Goal: Book appointment/travel/reservation

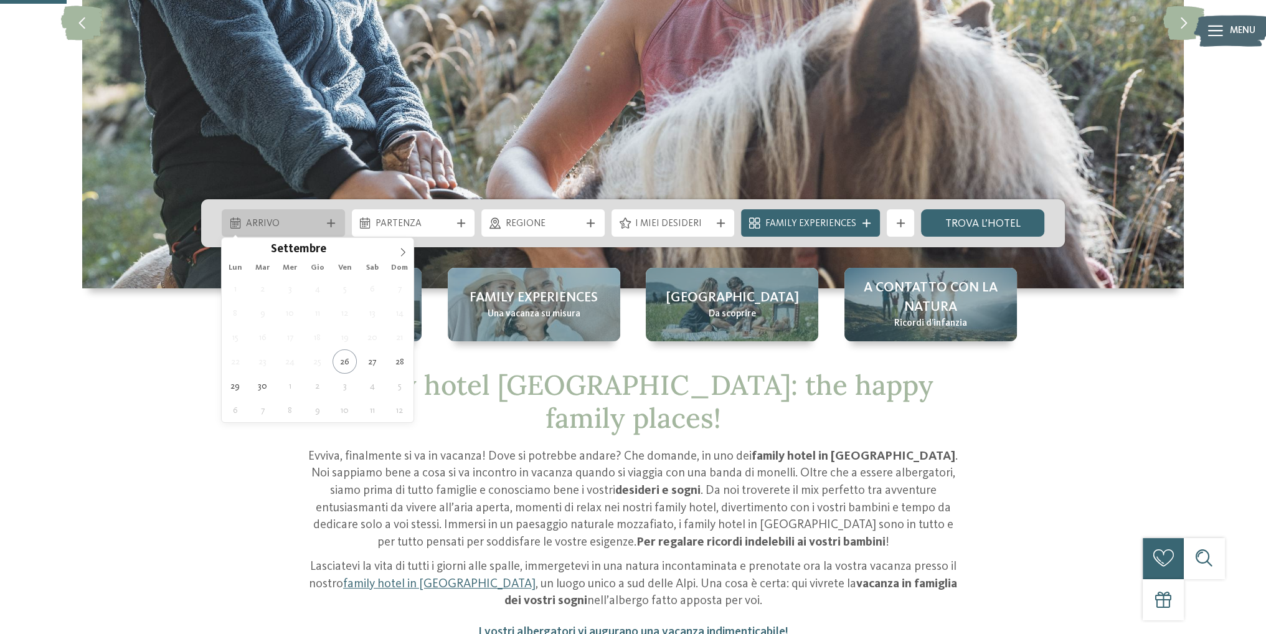
click at [285, 227] on span "Arrivo" at bounding box center [283, 224] width 75 height 14
click at [398, 250] on span at bounding box center [402, 248] width 21 height 21
click at [398, 250] on icon at bounding box center [402, 252] width 9 height 9
type input "****"
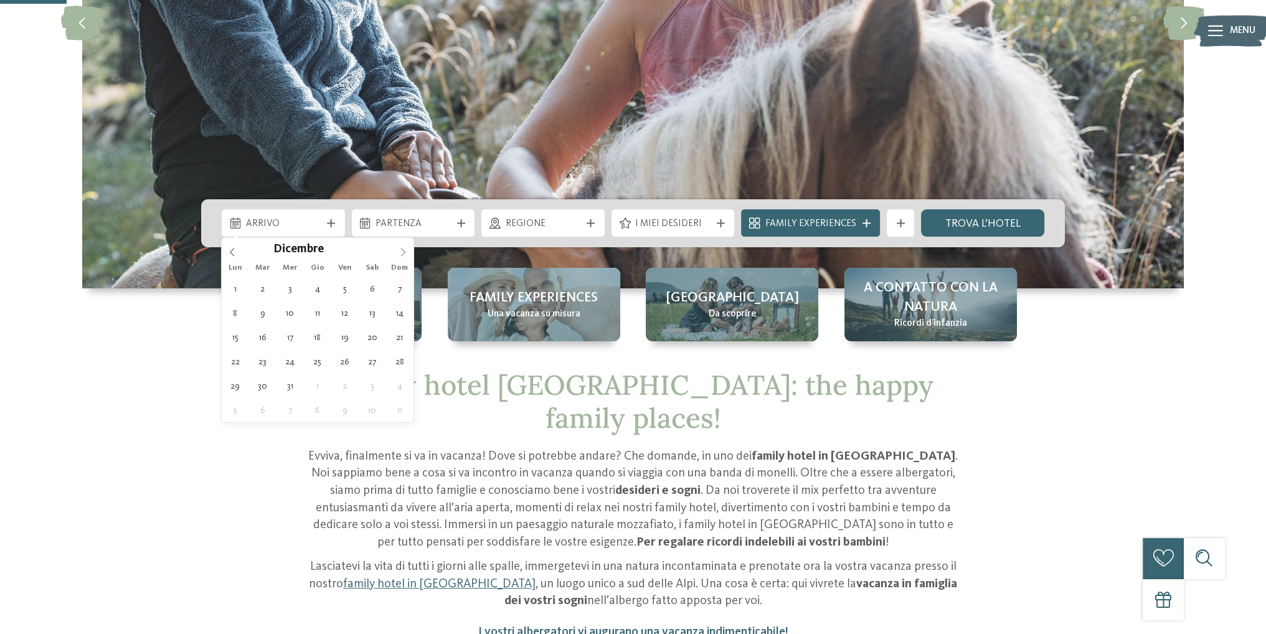
click at [398, 250] on icon at bounding box center [402, 252] width 9 height 9
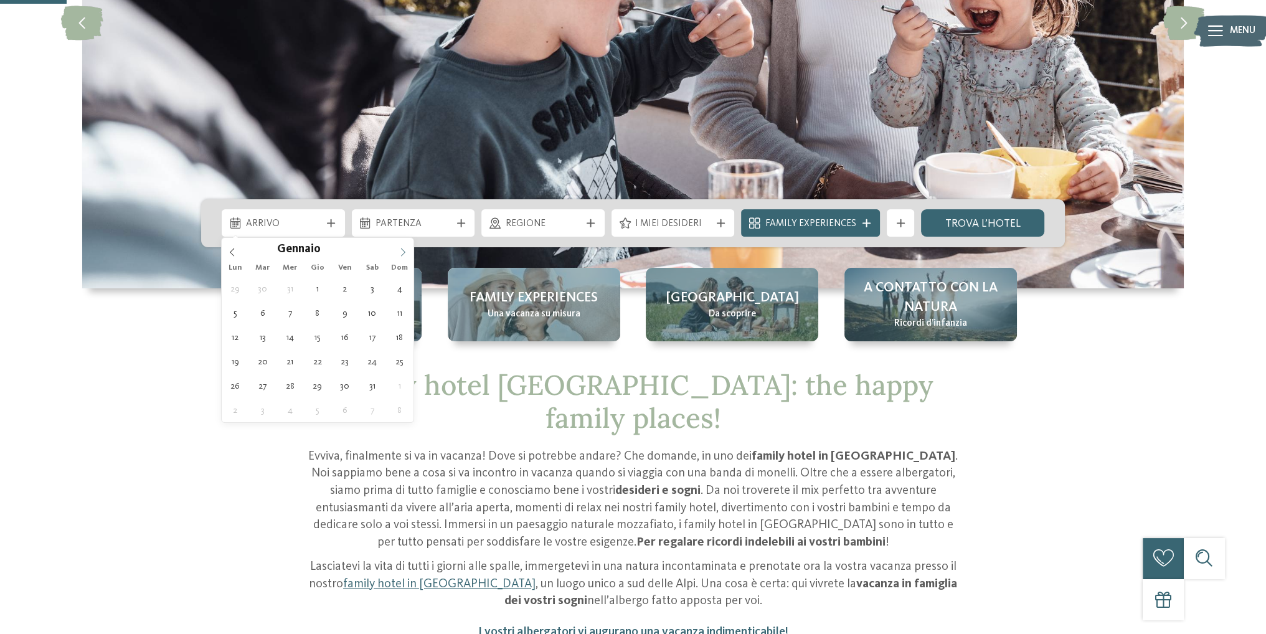
click at [398, 250] on icon at bounding box center [402, 252] width 9 height 9
type div "05.02.2026"
type input "****"
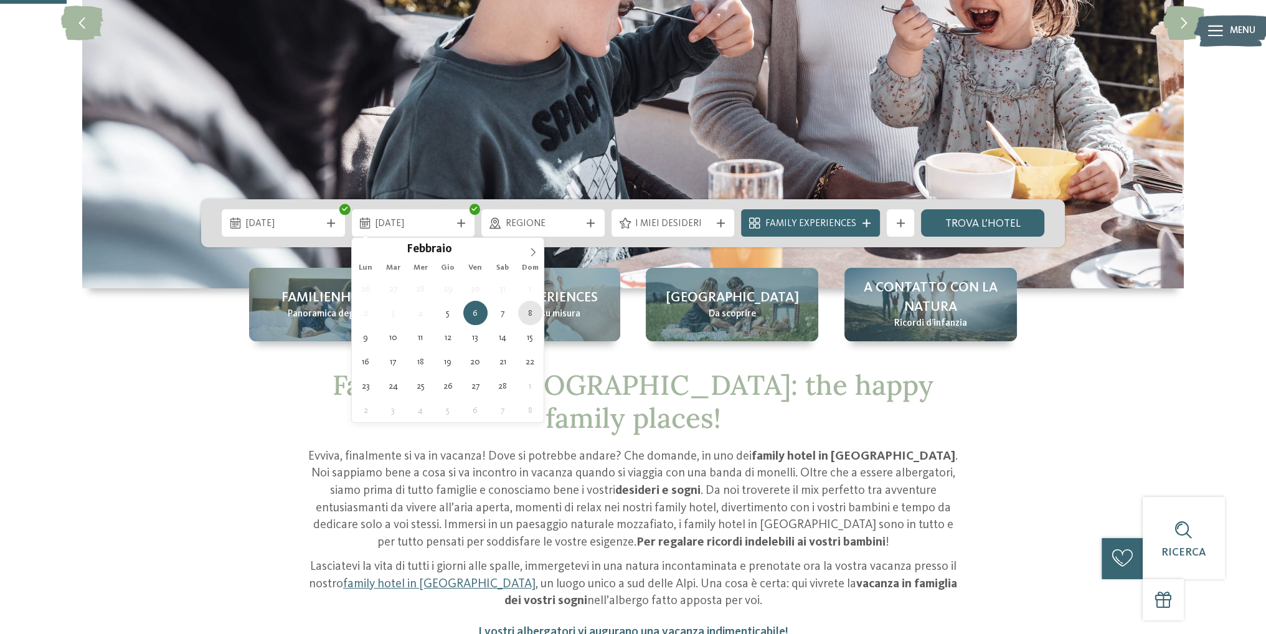
type div "08.02.2026"
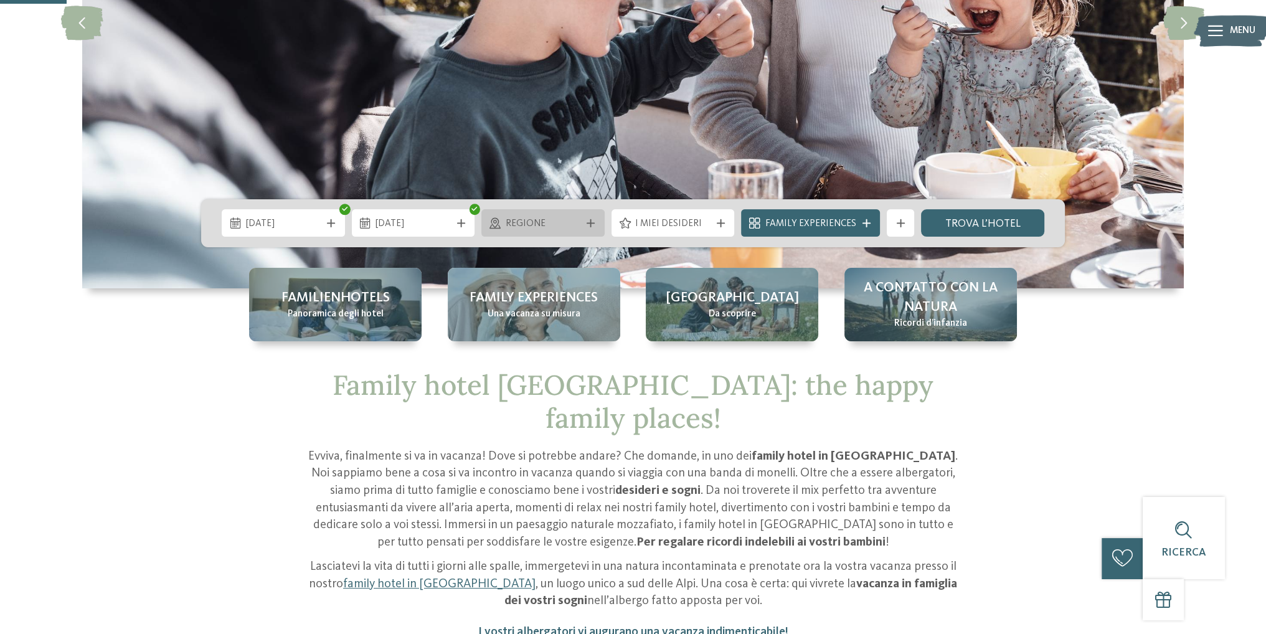
click at [572, 217] on span "Regione" at bounding box center [543, 224] width 75 height 14
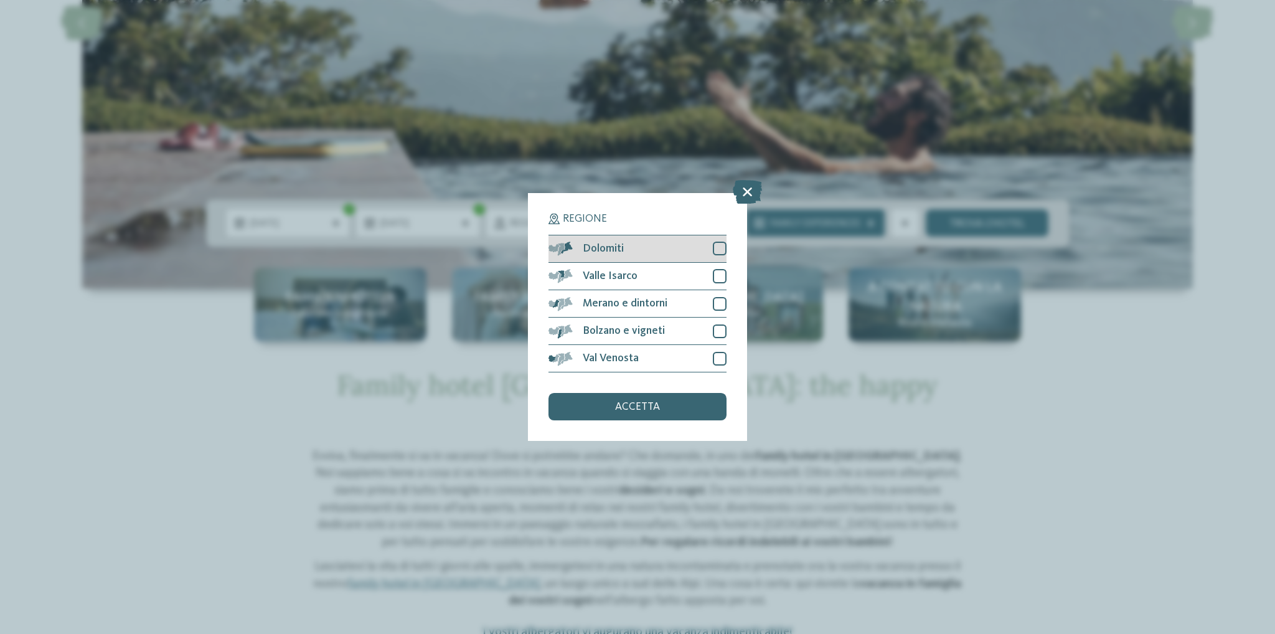
click at [715, 258] on div "Dolomiti" at bounding box center [638, 248] width 178 height 27
click at [1111, 365] on div "Regione Dolomiti" at bounding box center [637, 317] width 1275 height 634
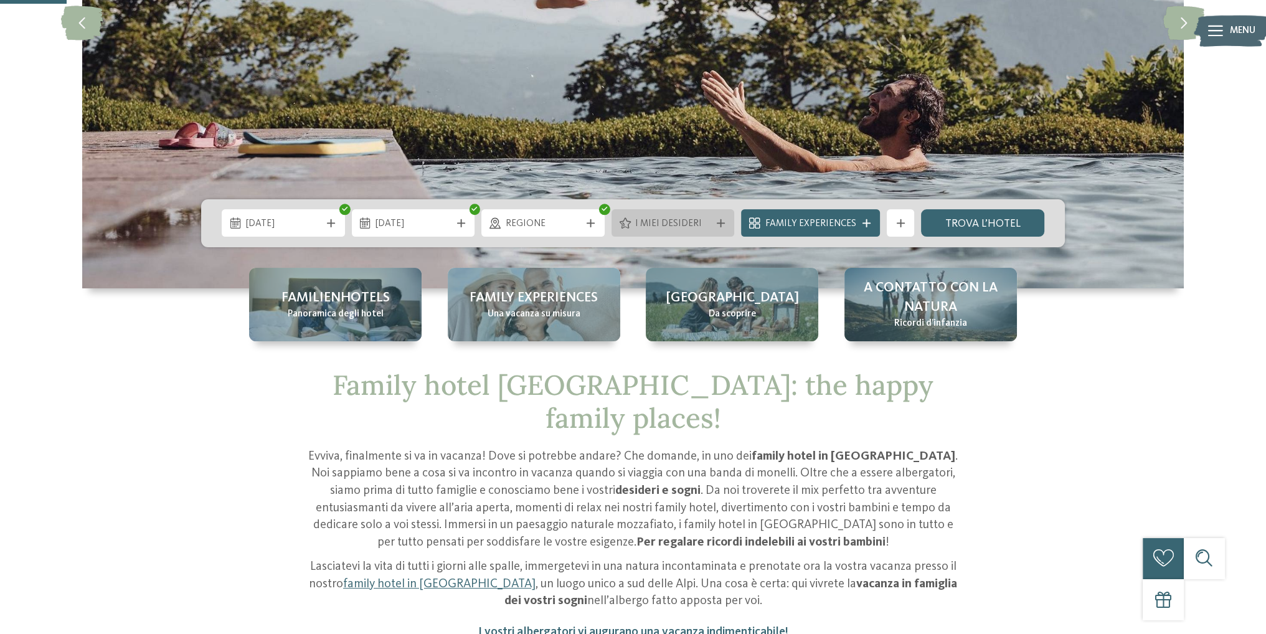
click at [690, 219] on span "I miei desideri" at bounding box center [672, 224] width 75 height 14
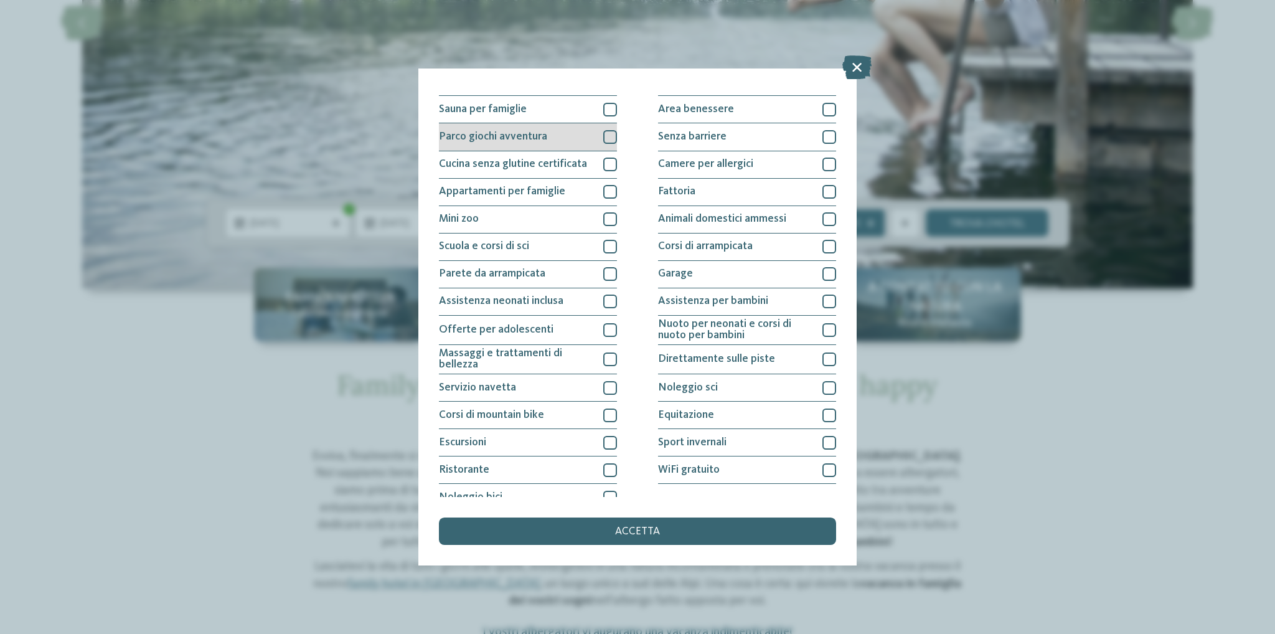
scroll to position [85, 0]
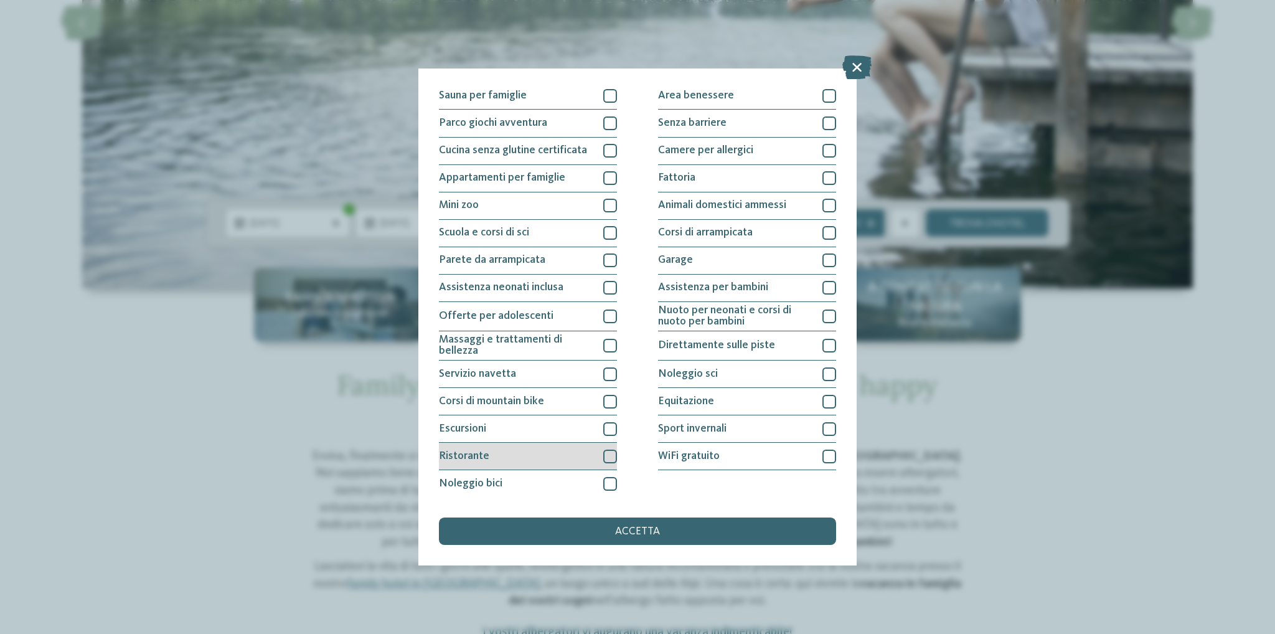
click at [563, 455] on div "Ristorante" at bounding box center [528, 456] width 178 height 27
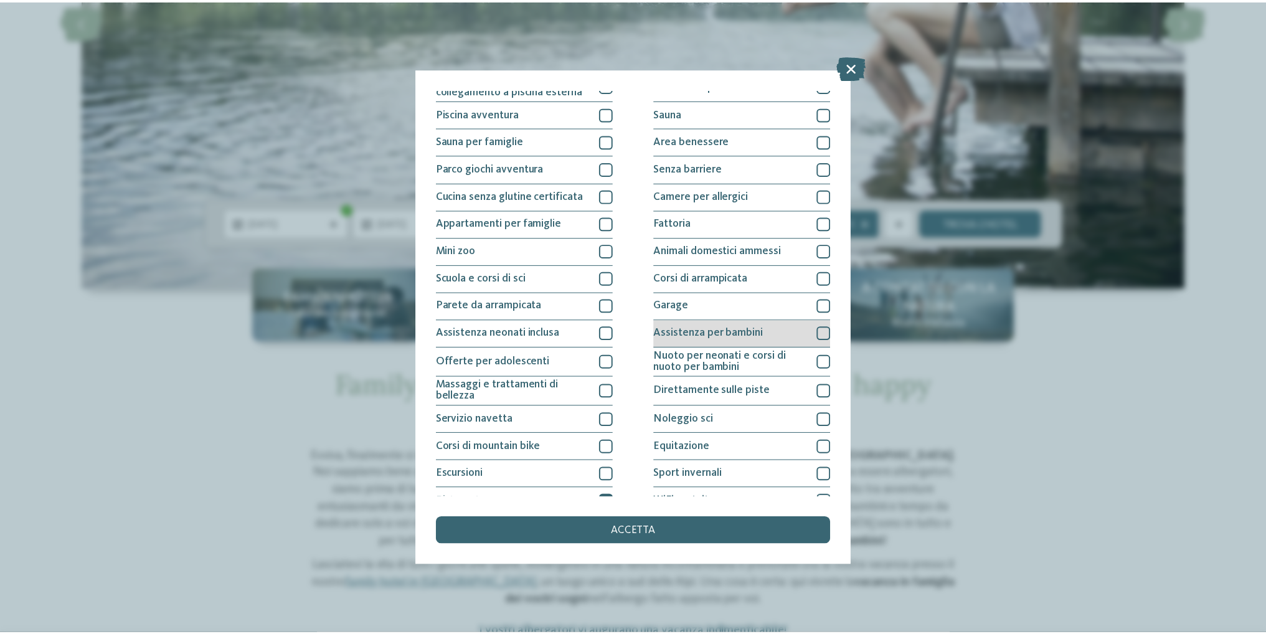
scroll to position [0, 0]
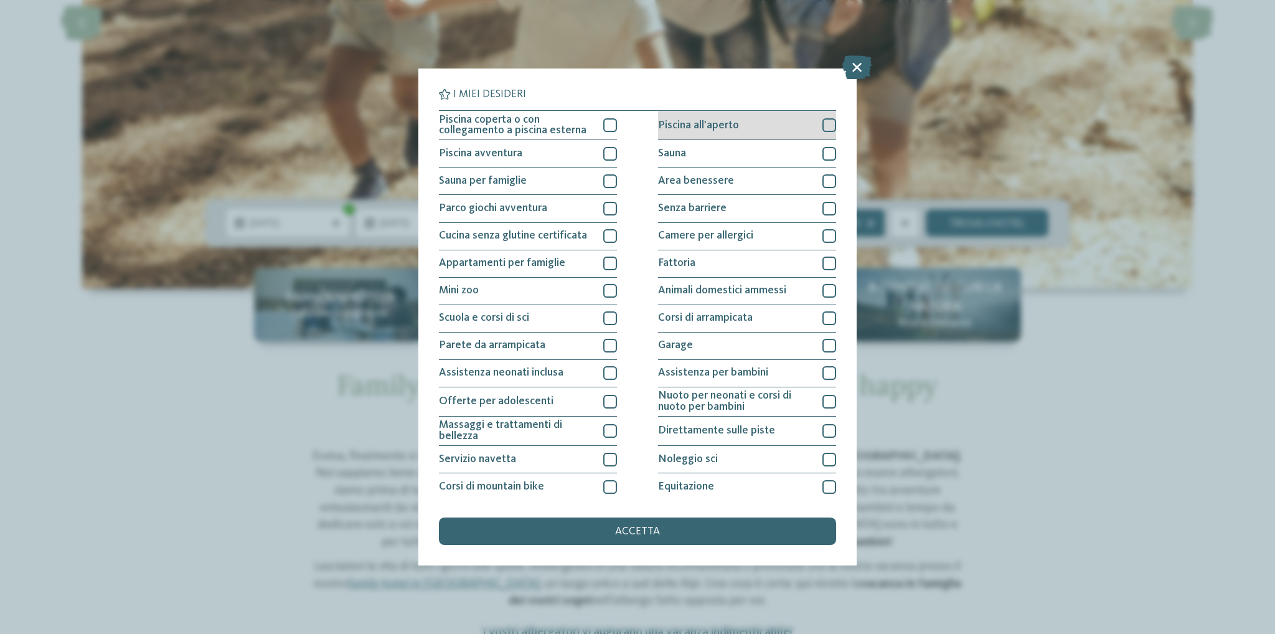
click at [728, 126] on span "Piscina all'aperto" at bounding box center [698, 125] width 81 height 11
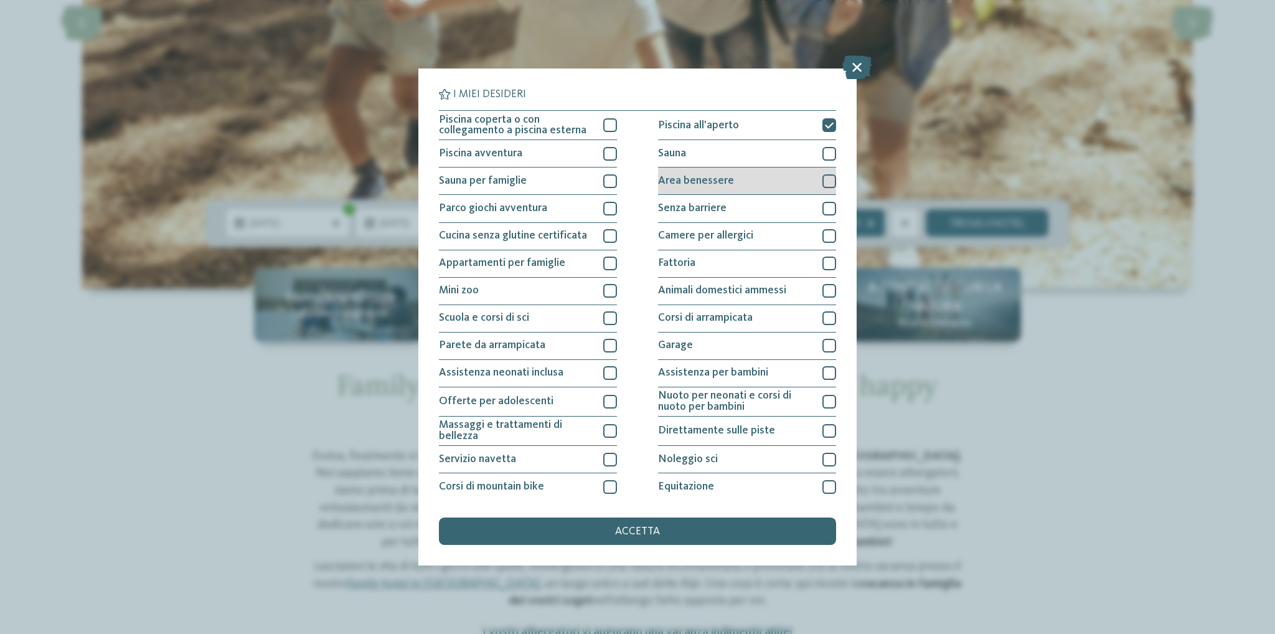
click at [723, 176] on span "Area benessere" at bounding box center [696, 181] width 76 height 11
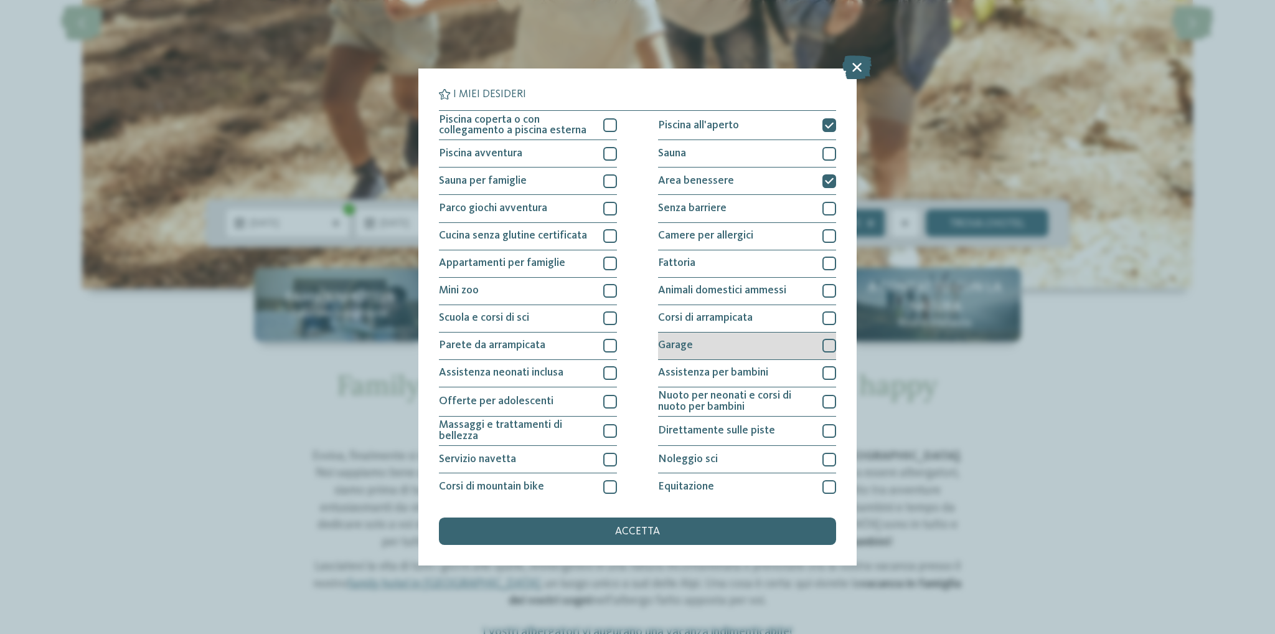
click at [715, 337] on div "Garage" at bounding box center [747, 345] width 178 height 27
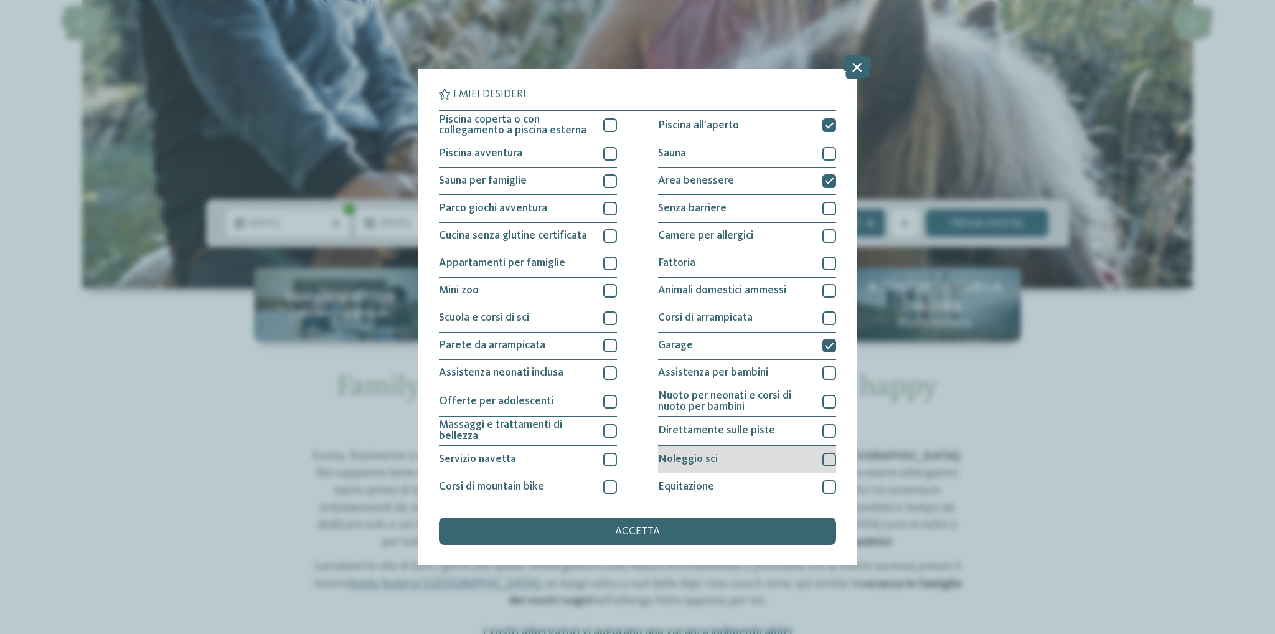
click at [705, 459] on span "Noleggio sci" at bounding box center [688, 459] width 60 height 11
click at [553, 320] on div "Scuola e corsi di sci" at bounding box center [528, 318] width 178 height 27
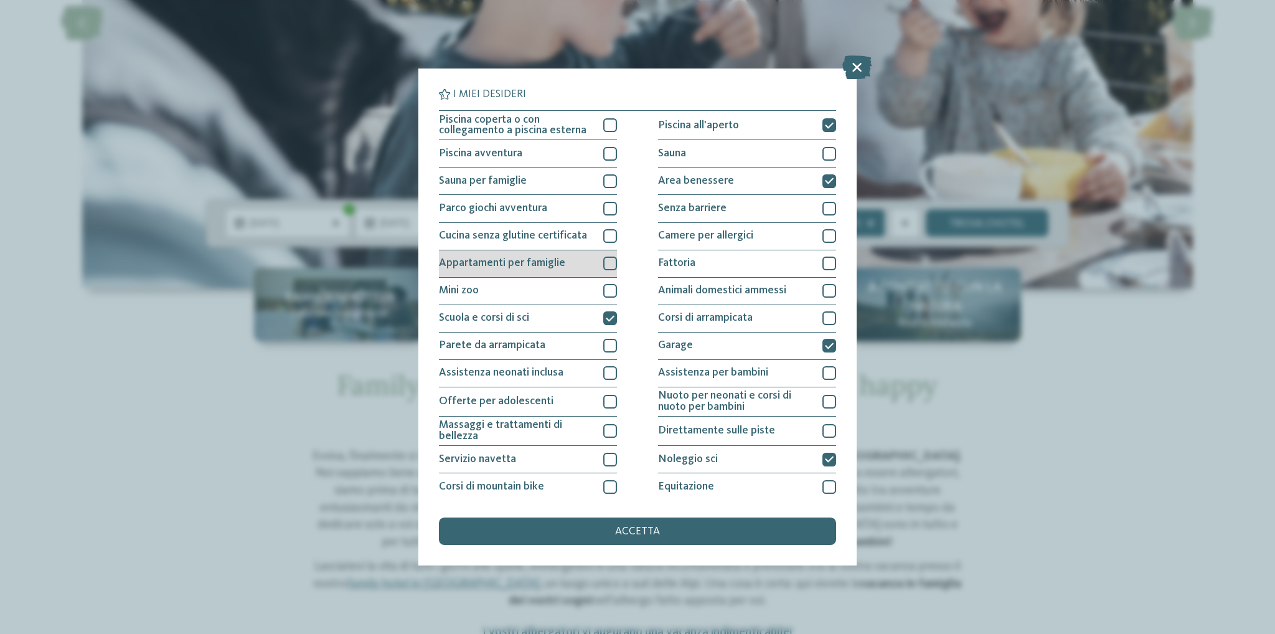
click at [582, 260] on div "Appartamenti per famiglie" at bounding box center [528, 263] width 178 height 27
click at [588, 212] on div "Parco giochi avventura" at bounding box center [528, 208] width 178 height 27
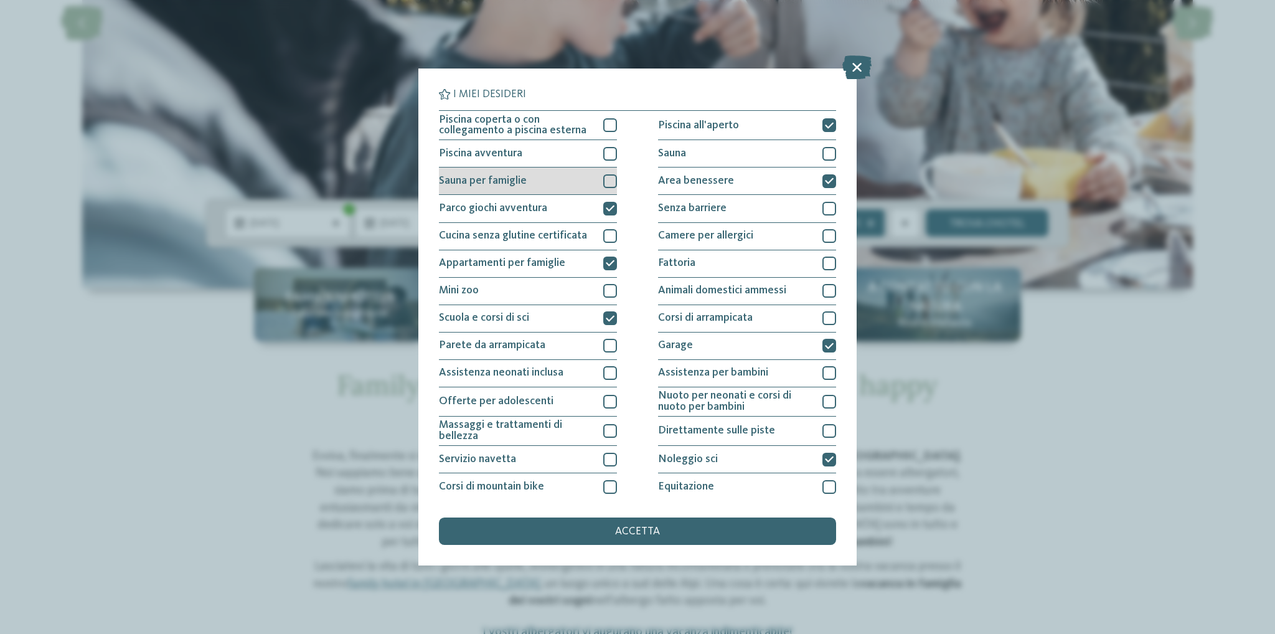
click at [590, 184] on div "Sauna per famiglie" at bounding box center [528, 180] width 178 height 27
click at [595, 157] on div "Piscina avventura" at bounding box center [528, 153] width 178 height 27
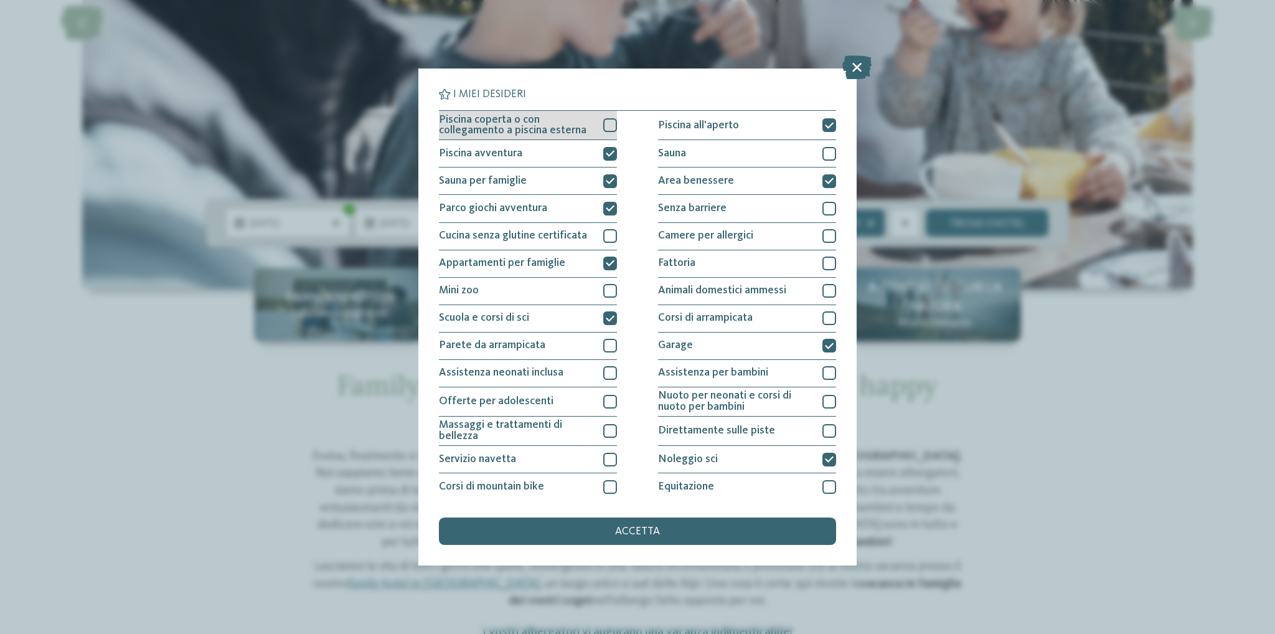
click at [596, 133] on div "Piscina coperta o con collegamento a piscina esterna" at bounding box center [528, 125] width 178 height 29
click at [634, 526] on span "accetta" at bounding box center [637, 531] width 45 height 11
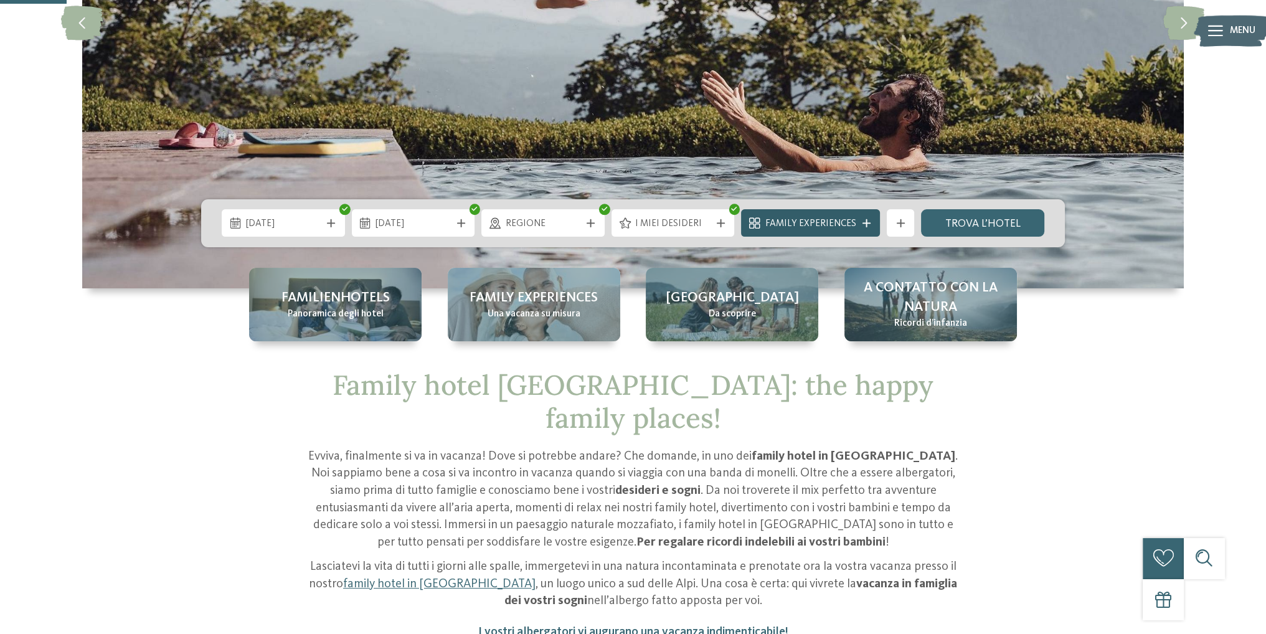
click at [829, 224] on span "Family Experiences" at bounding box center [810, 224] width 91 height 14
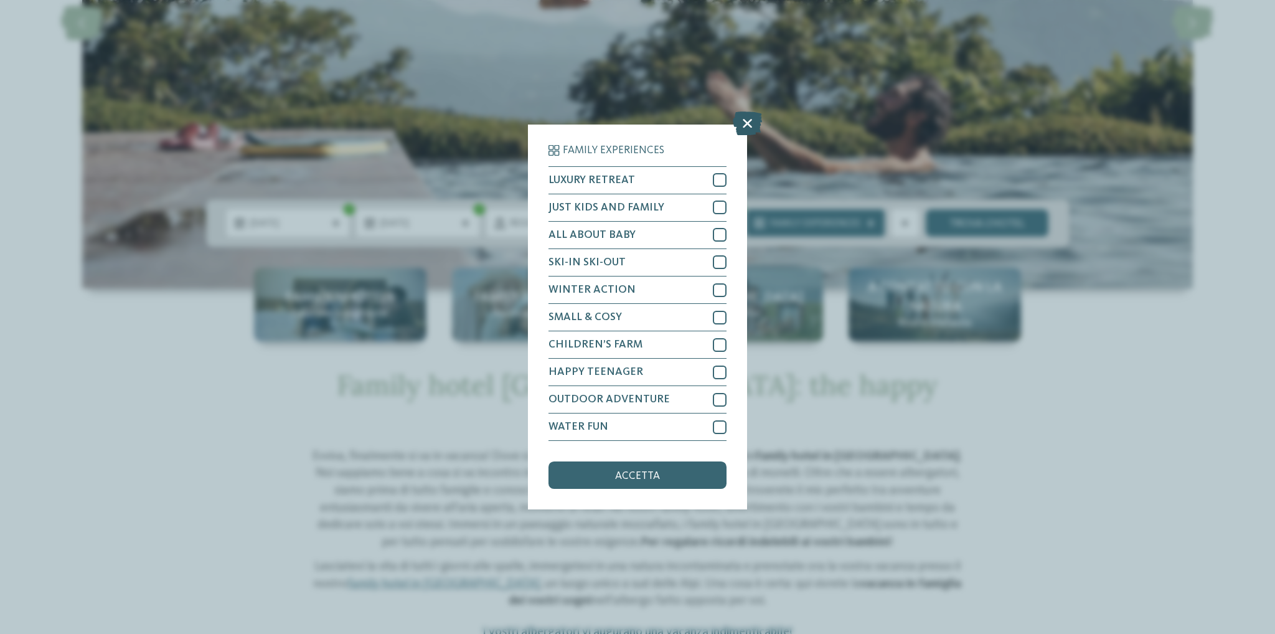
click at [744, 127] on icon at bounding box center [747, 123] width 29 height 24
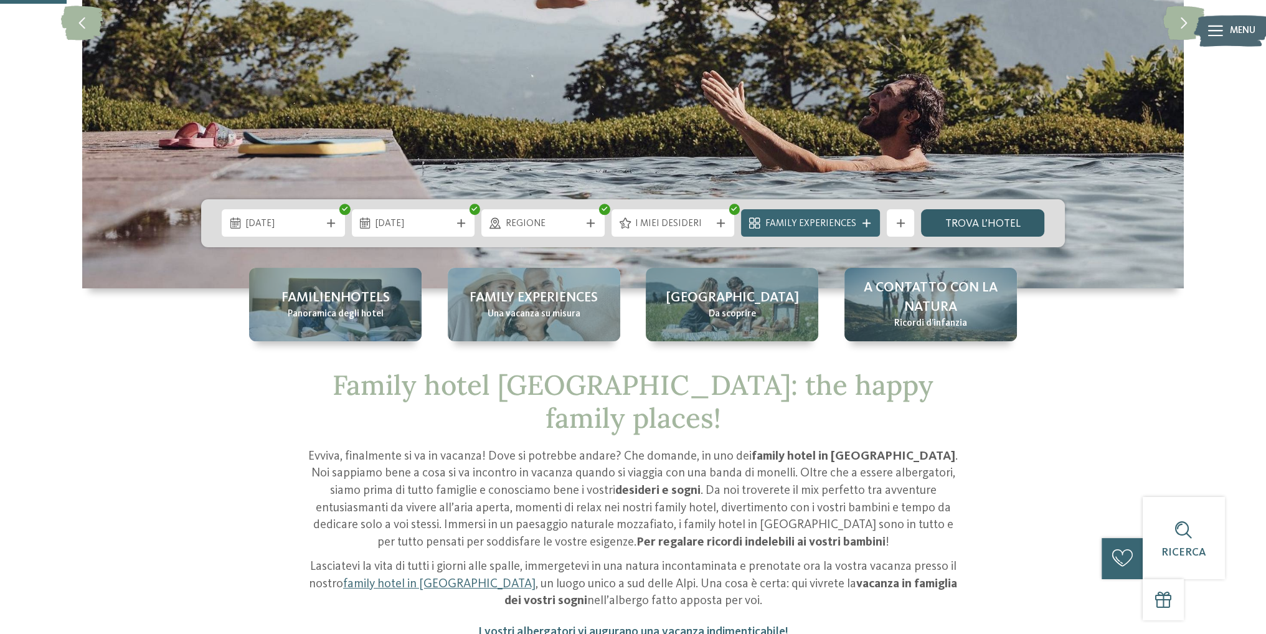
click at [974, 220] on link "trova l’hotel" at bounding box center [982, 222] width 123 height 27
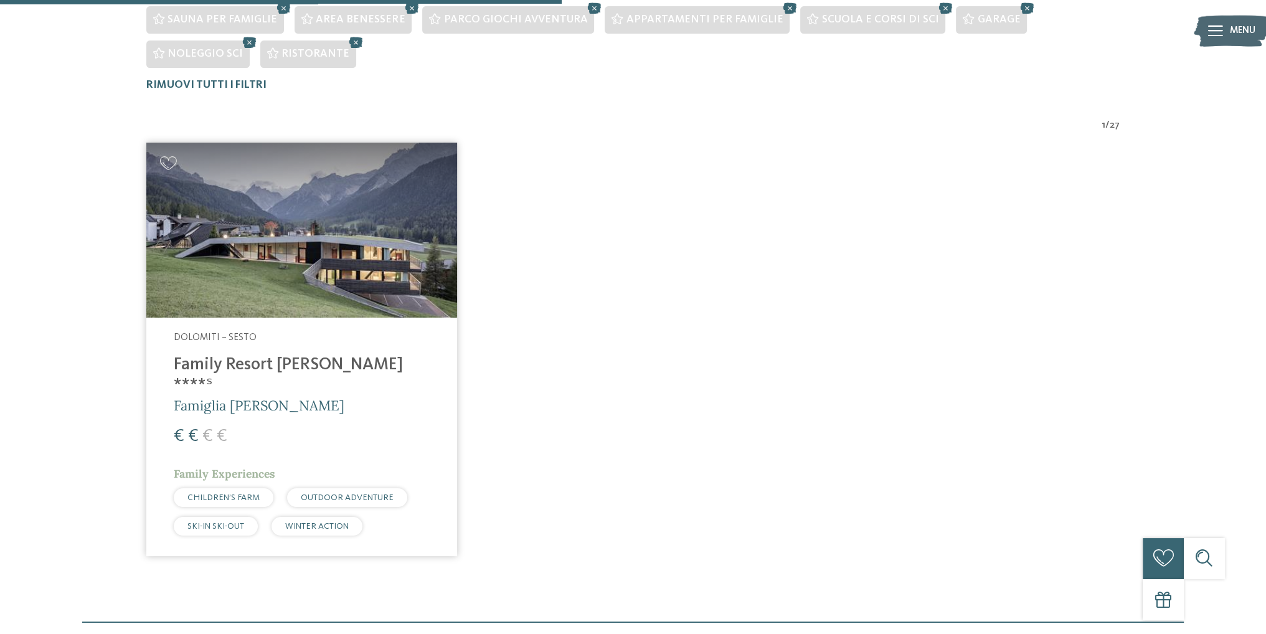
scroll to position [524, 0]
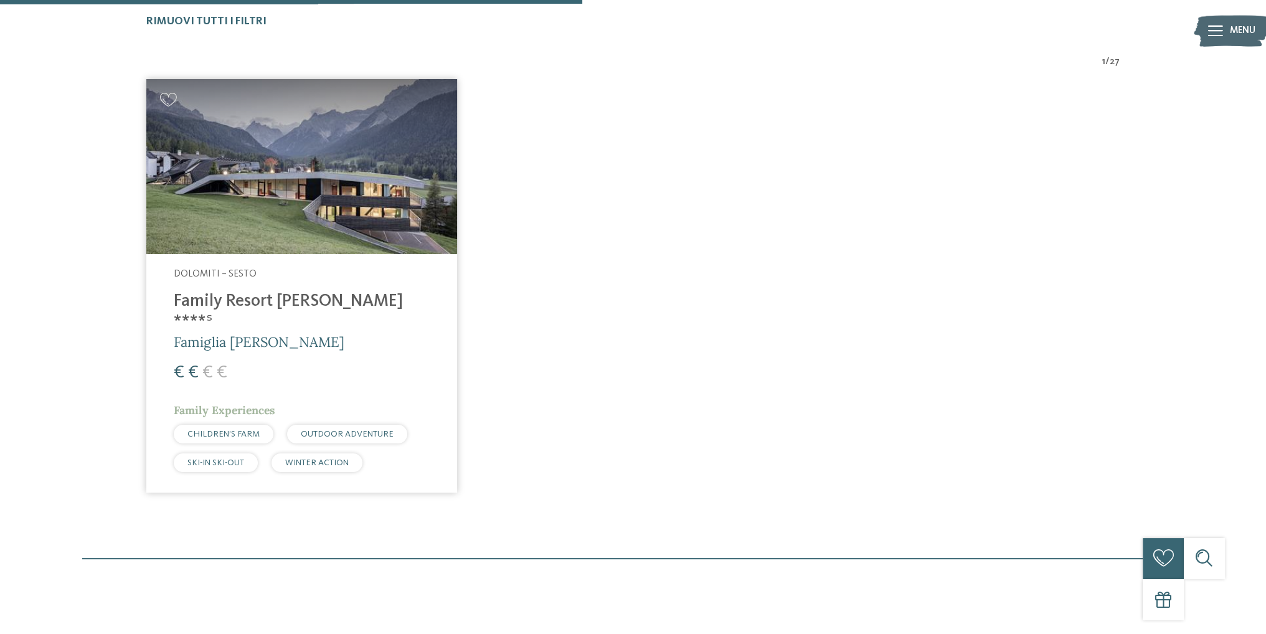
click at [286, 296] on h4 "Family Resort [PERSON_NAME] ****ˢ" at bounding box center [302, 311] width 256 height 41
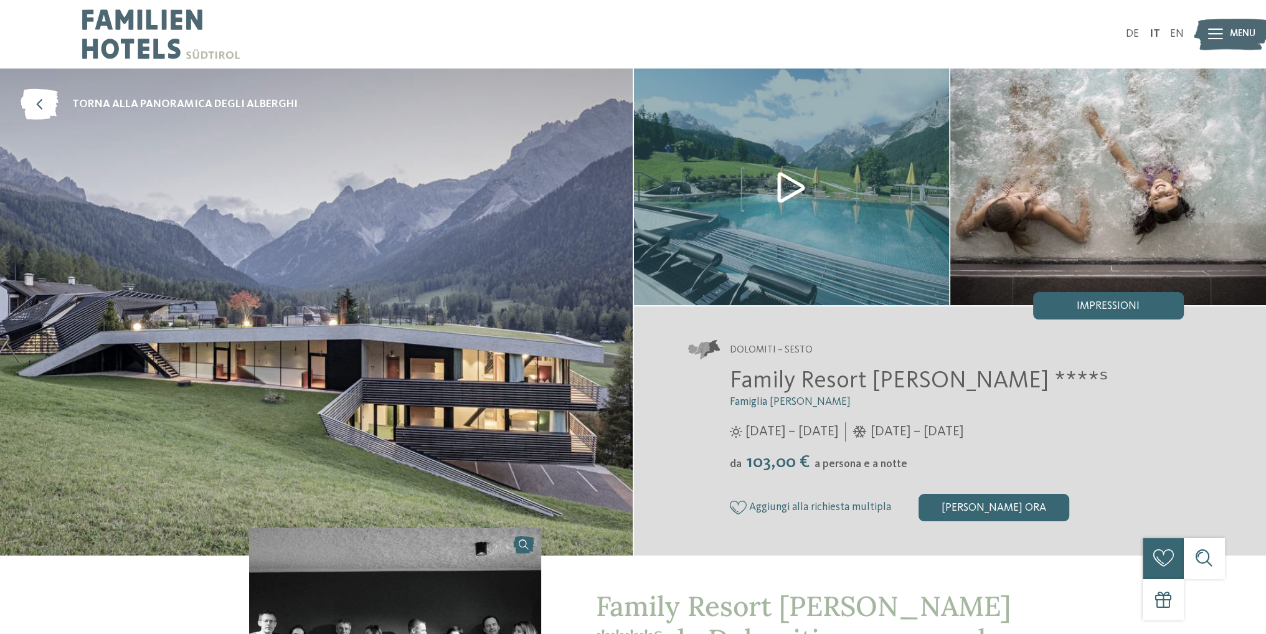
click at [784, 190] on img at bounding box center [792, 186] width 316 height 237
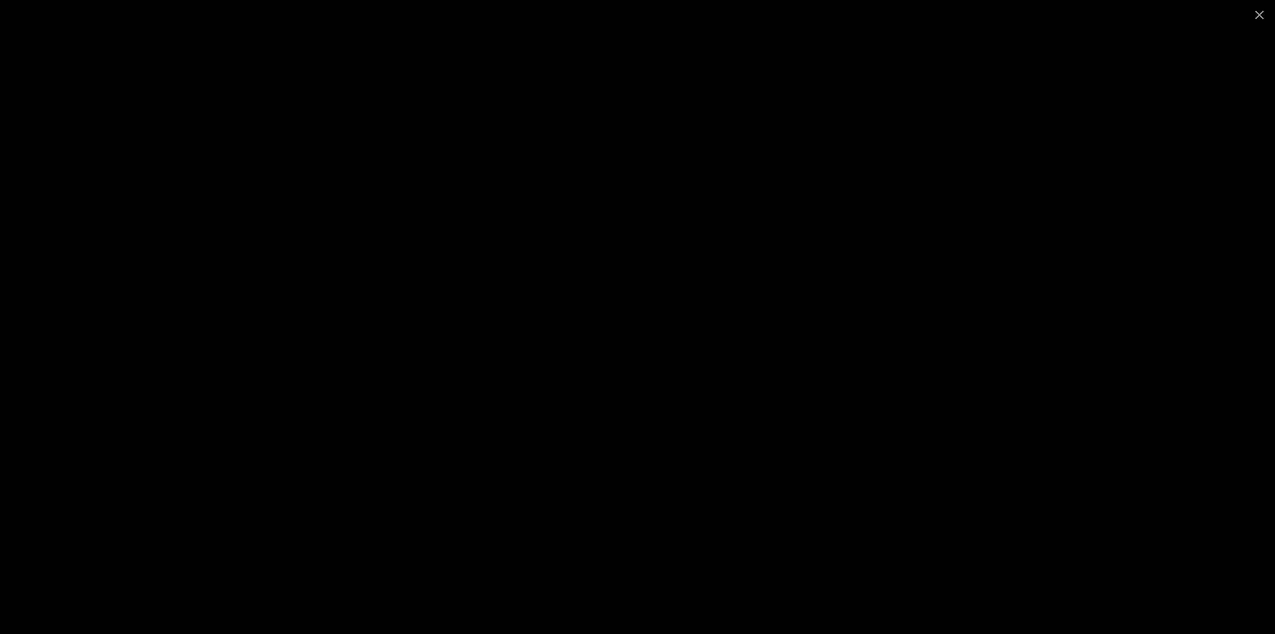
click at [988, 323] on div at bounding box center [637, 317] width 1275 height 634
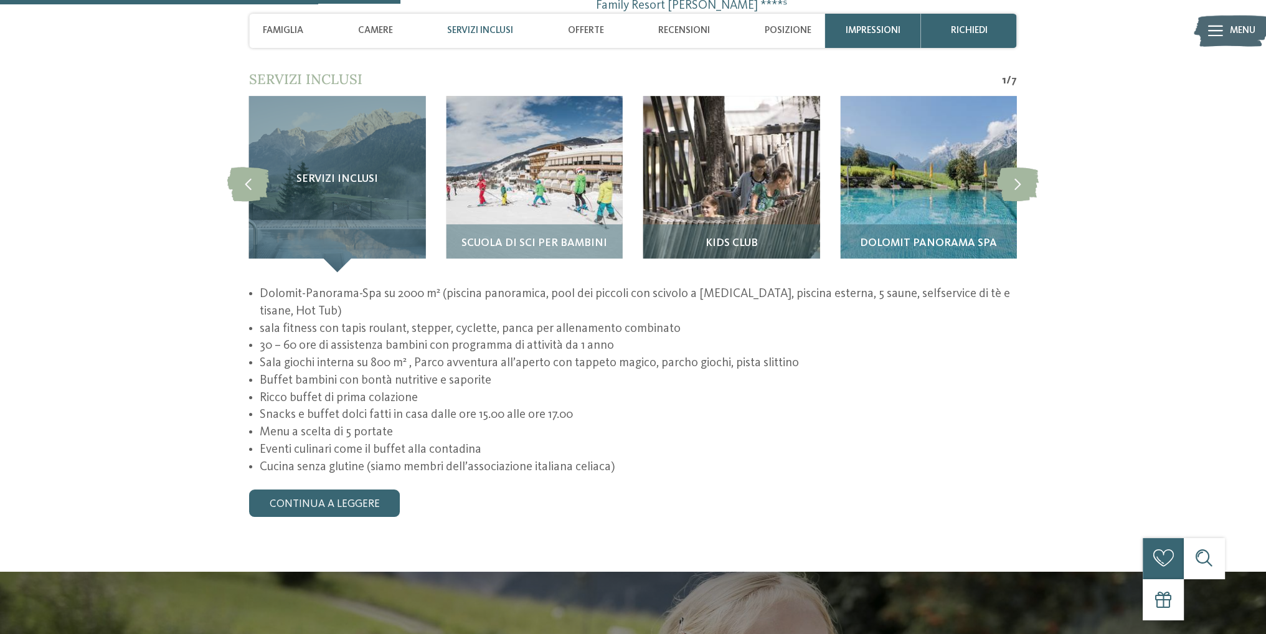
scroll to position [1245, 0]
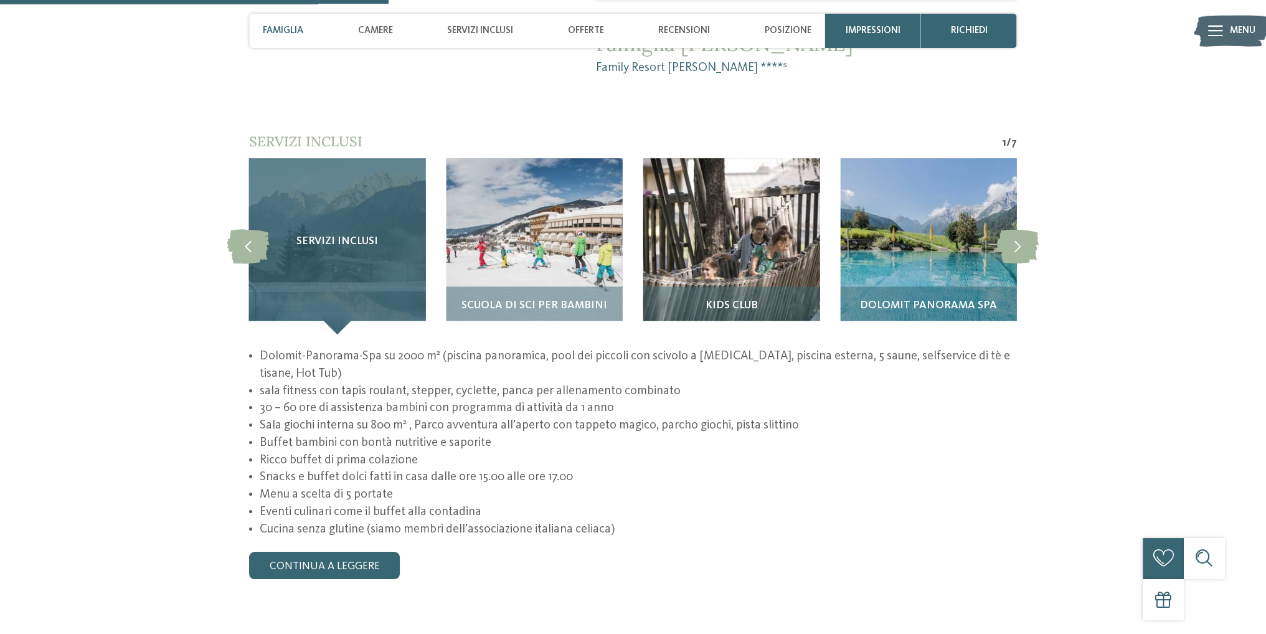
click at [296, 235] on h3 "Servizi inclusi" at bounding box center [336, 241] width 121 height 12
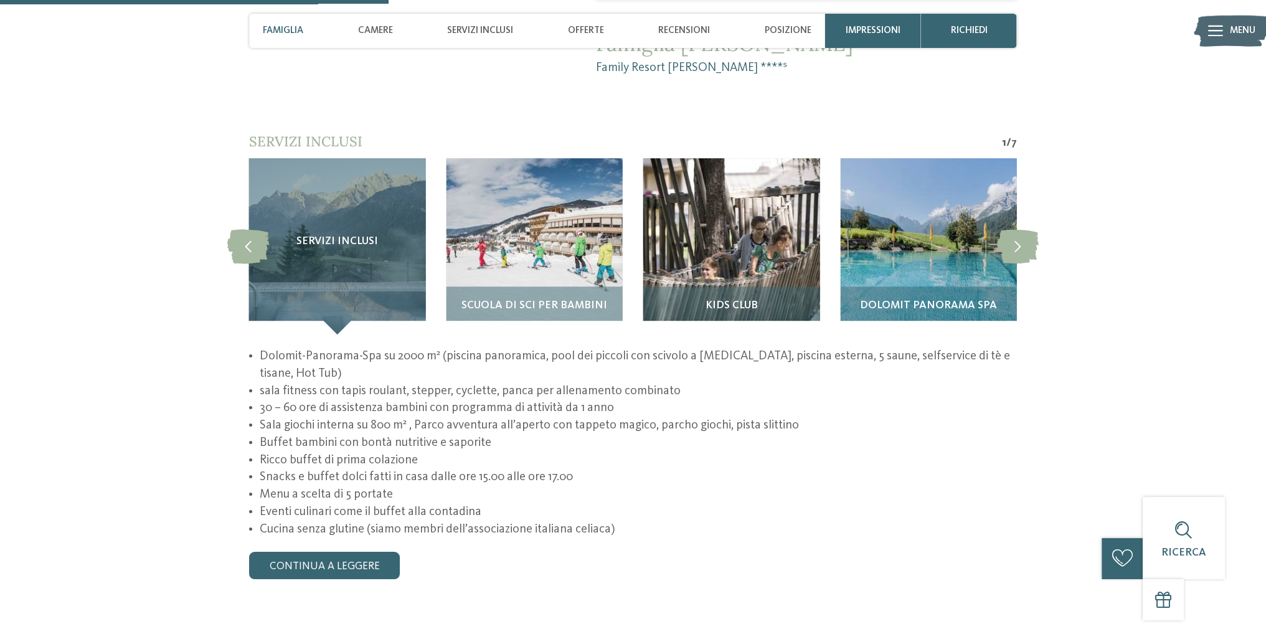
click at [268, 435] on li "Buffet bambini con bontà nutritive e saporite" at bounding box center [638, 443] width 757 height 17
click at [271, 452] on li "Ricco buffet di prima colazione" at bounding box center [638, 460] width 757 height 17
click at [276, 486] on li "Menu a scelta di 5 portate" at bounding box center [638, 494] width 757 height 17
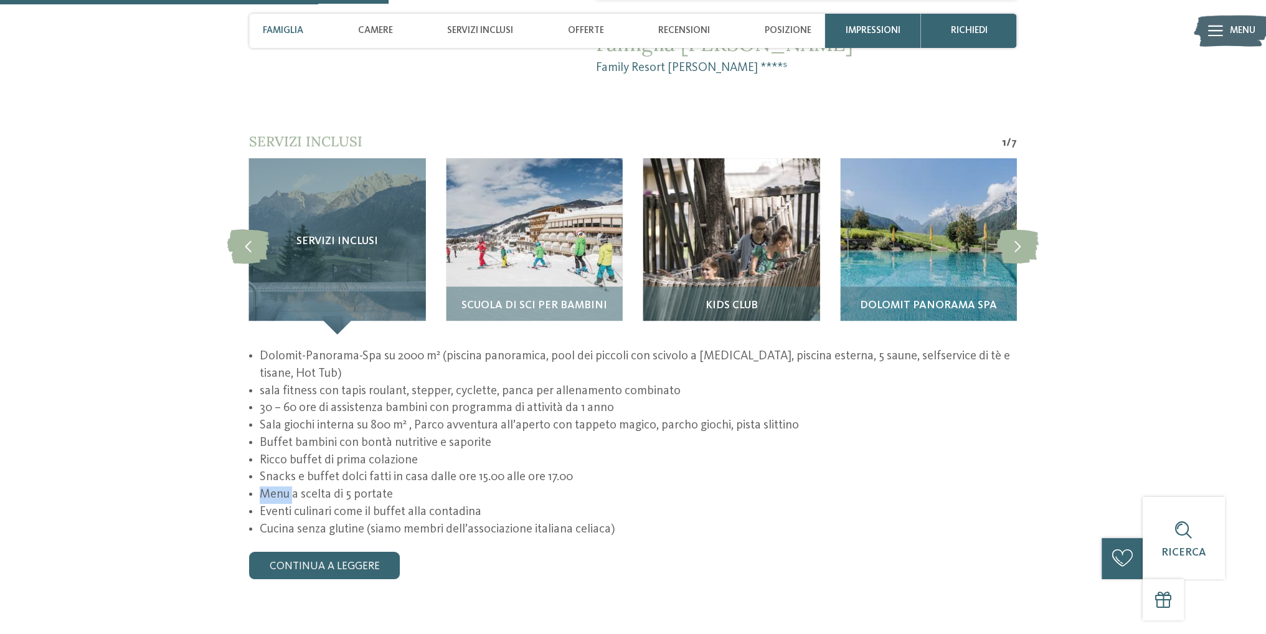
click at [276, 486] on li "Menu a scelta di 5 portate" at bounding box center [638, 494] width 757 height 17
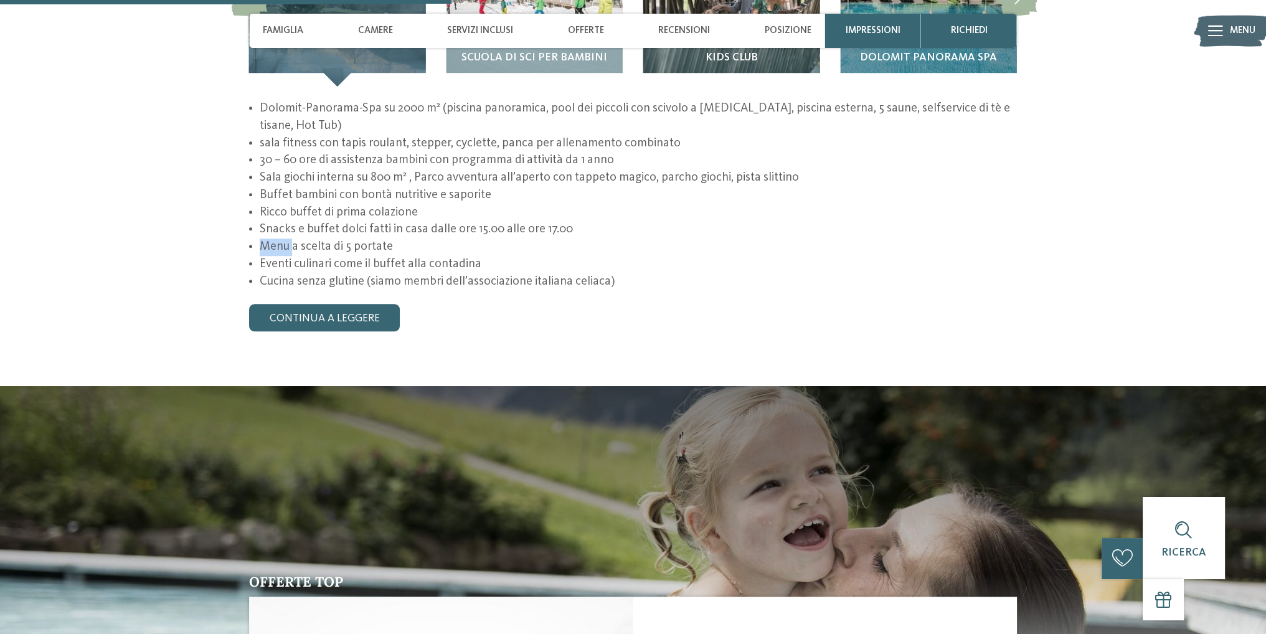
scroll to position [1494, 0]
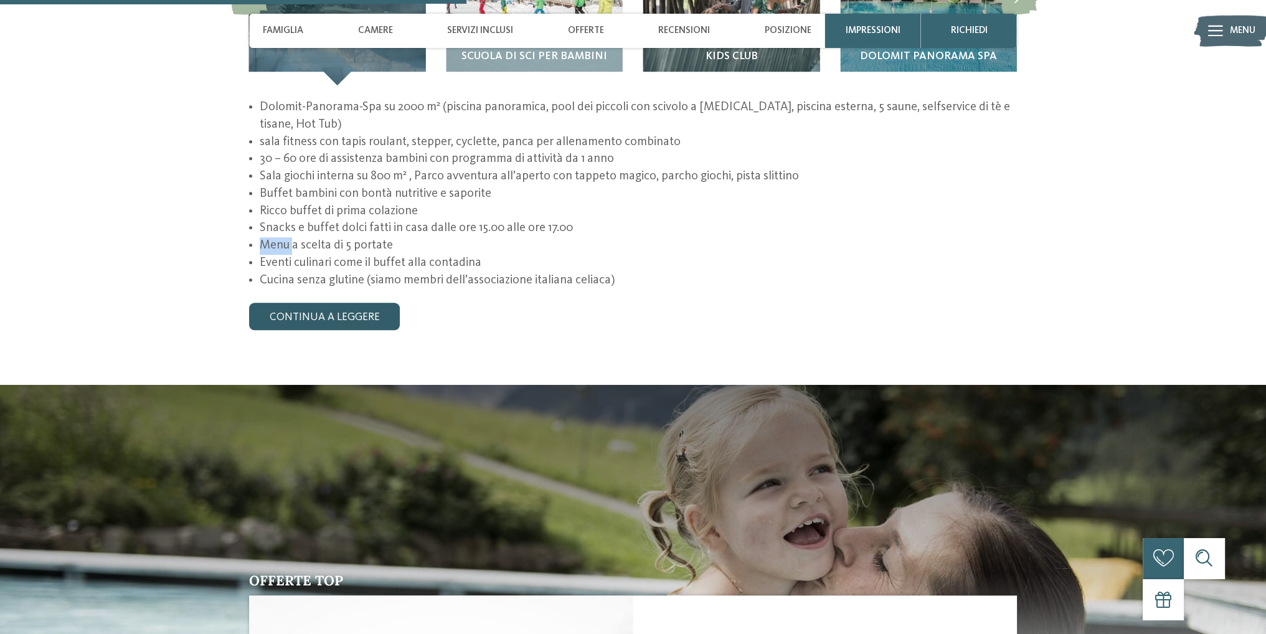
click at [340, 303] on link "continua a leggere" at bounding box center [324, 316] width 151 height 27
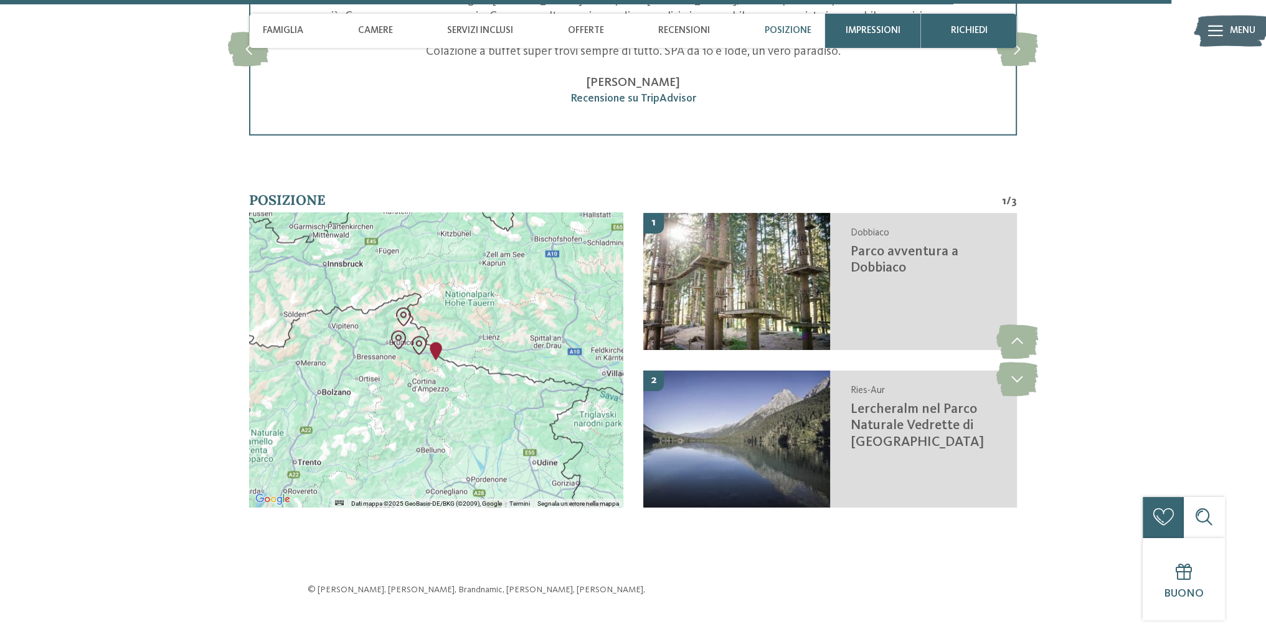
scroll to position [3798, 0]
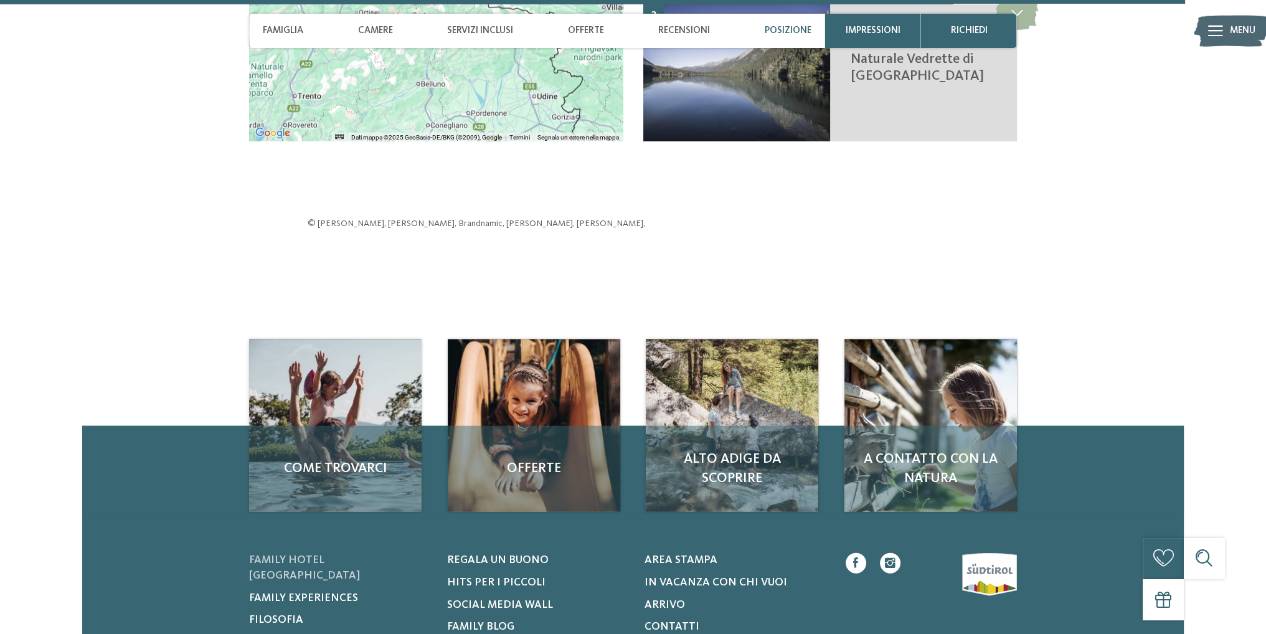
click at [339, 555] on span "Family hotel [GEOGRAPHIC_DATA]" at bounding box center [304, 568] width 111 height 26
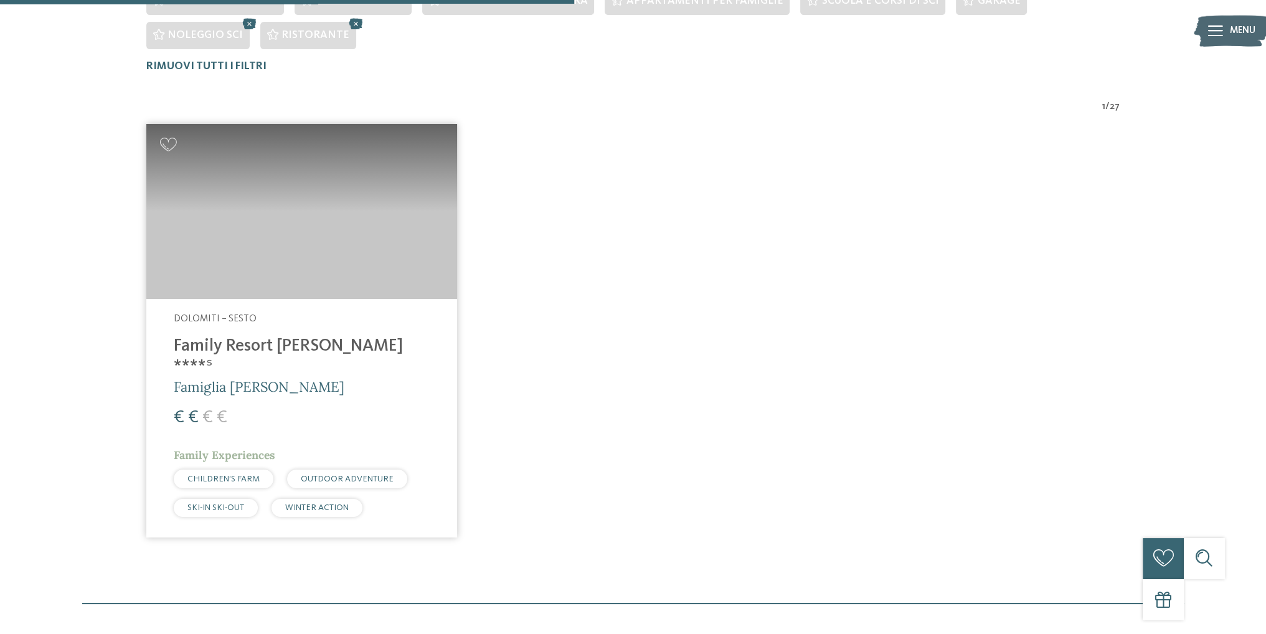
scroll to position [524, 0]
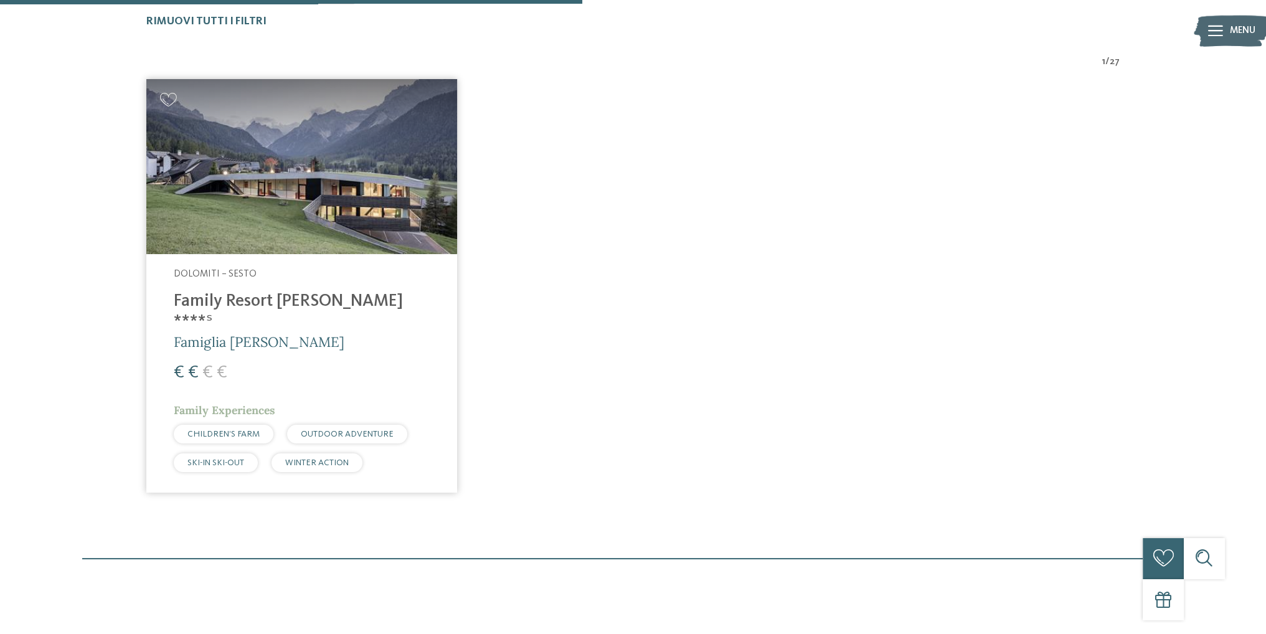
click at [196, 309] on h4 "Family Resort [PERSON_NAME] ****ˢ" at bounding box center [302, 311] width 256 height 41
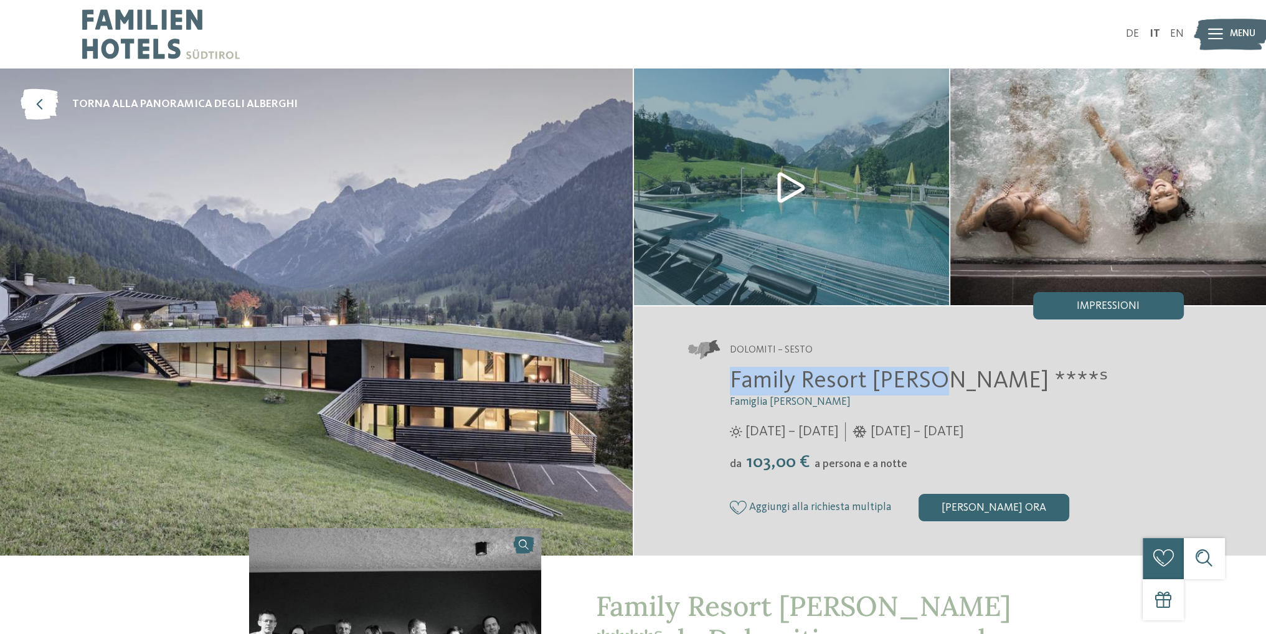
drag, startPoint x: 745, startPoint y: 384, endPoint x: 930, endPoint y: 389, distance: 185.6
click at [930, 389] on div "Family Resort [PERSON_NAME] ****ˢ Famiglia [PERSON_NAME] [DATE] – [DATE] da" at bounding box center [936, 444] width 495 height 154
